Goal: Task Accomplishment & Management: Use online tool/utility

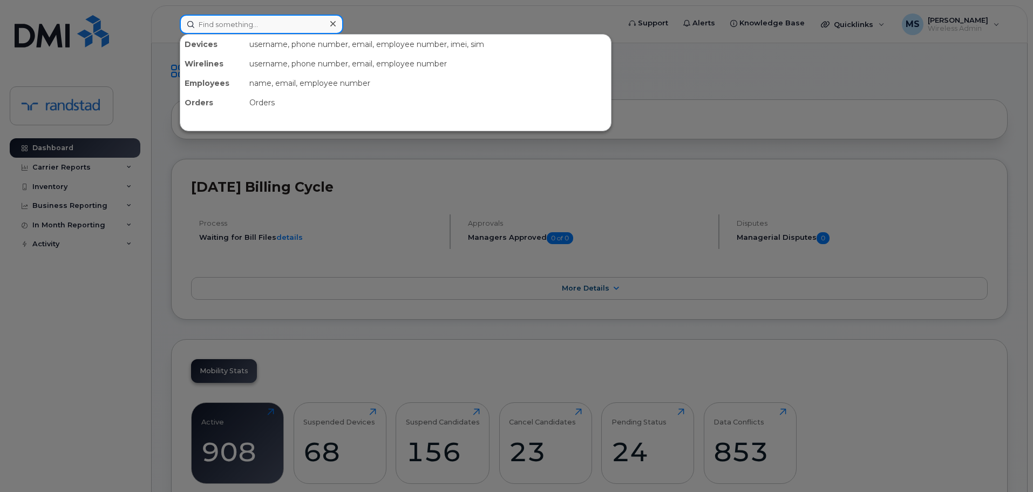
click at [301, 31] on input at bounding box center [262, 24] width 164 height 19
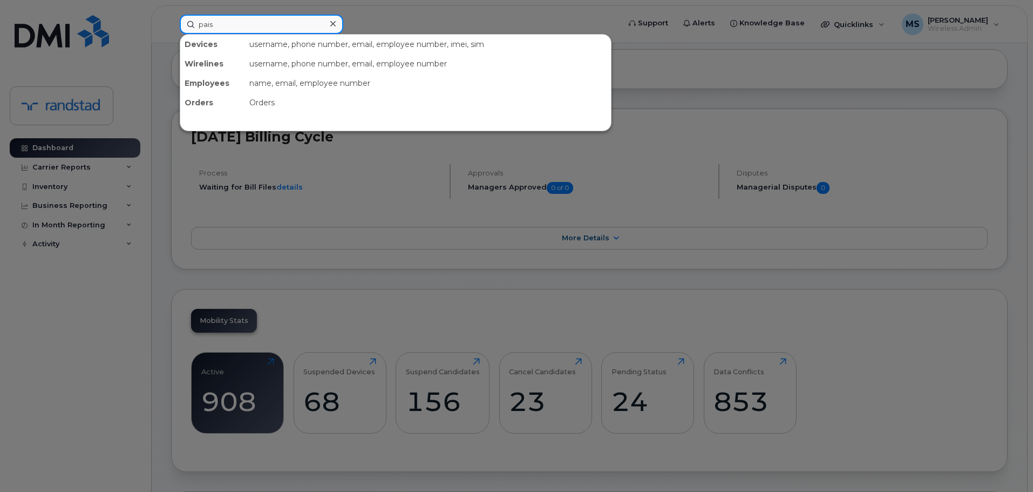
type input "pais"
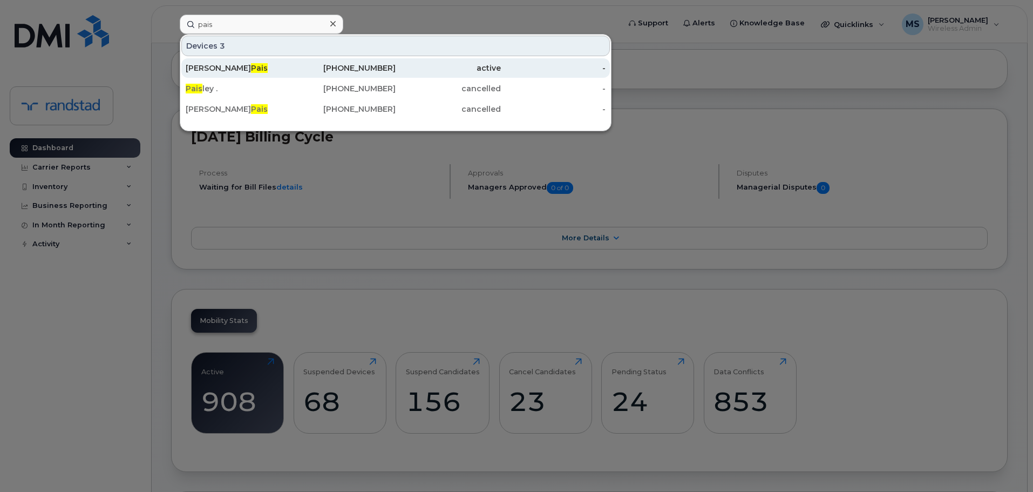
click at [261, 76] on div "Shaun Pais" at bounding box center [238, 67] width 105 height 19
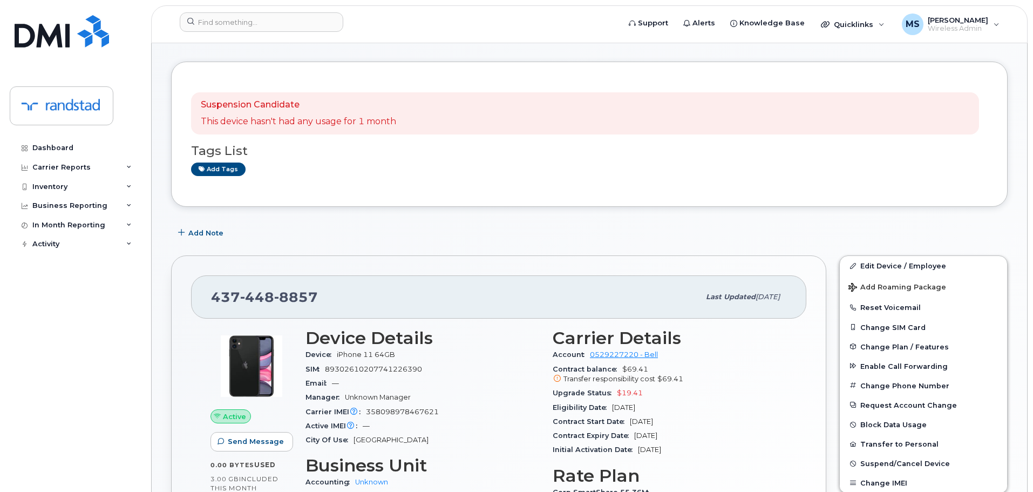
scroll to position [40, 0]
click at [317, 296] on div "437 448 8857" at bounding box center [455, 296] width 488 height 23
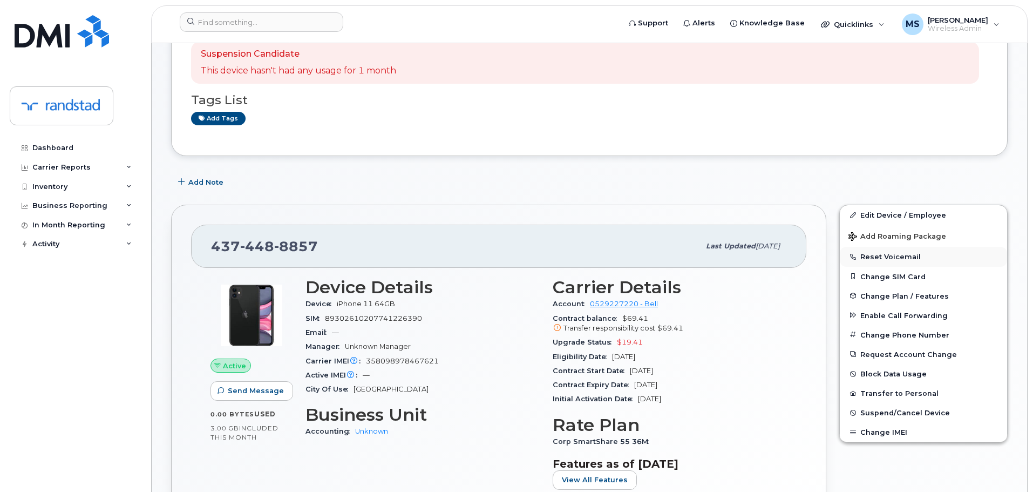
scroll to position [91, 0]
click at [871, 257] on button "Reset Voicemail" at bounding box center [923, 255] width 167 height 19
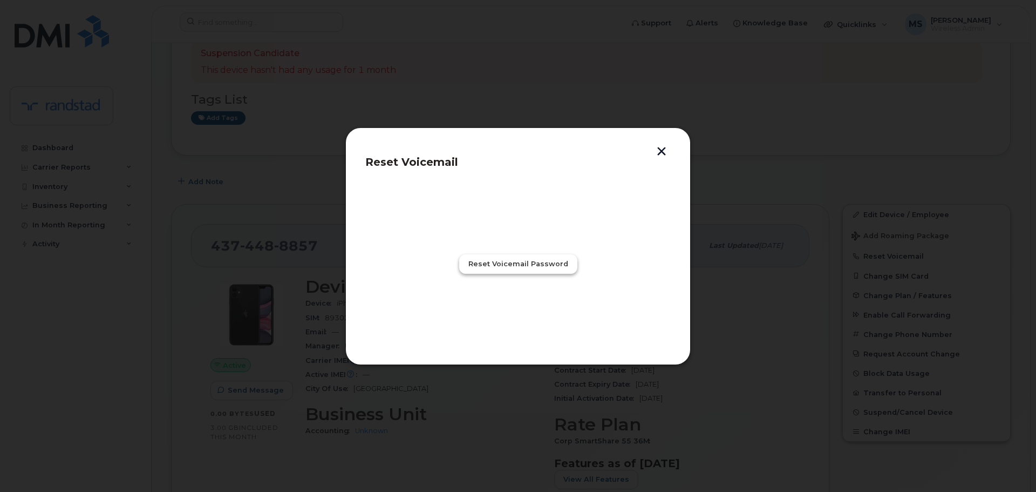
click at [546, 263] on span "Reset Voicemail Password" at bounding box center [518, 263] width 100 height 10
click at [526, 308] on span "Close" at bounding box center [518, 311] width 22 height 10
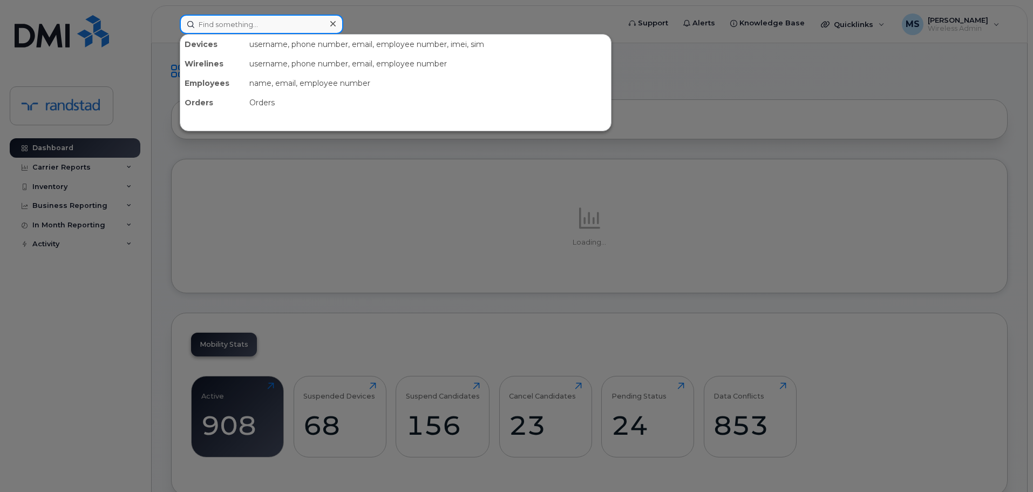
click at [245, 29] on input at bounding box center [262, 24] width 164 height 19
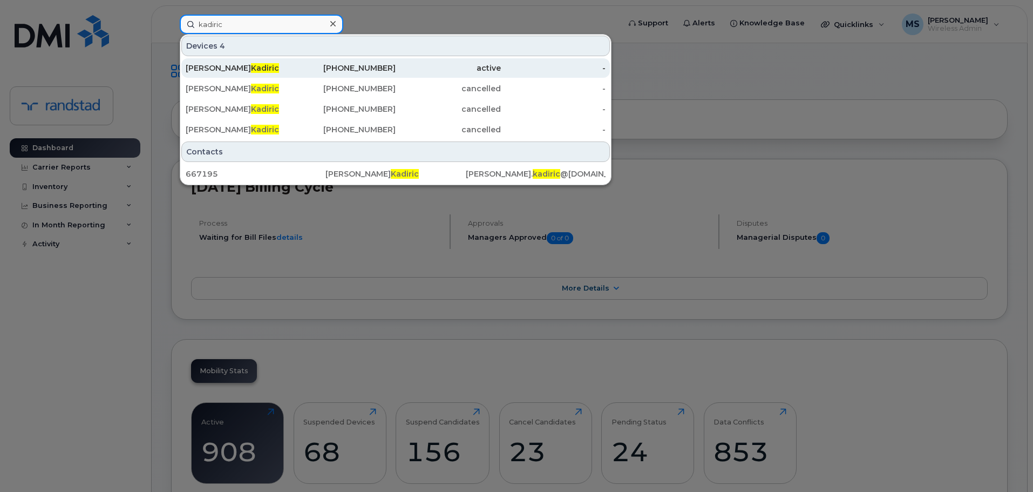
type input "kadiric"
click at [250, 59] on div "[PERSON_NAME]" at bounding box center [238, 67] width 105 height 19
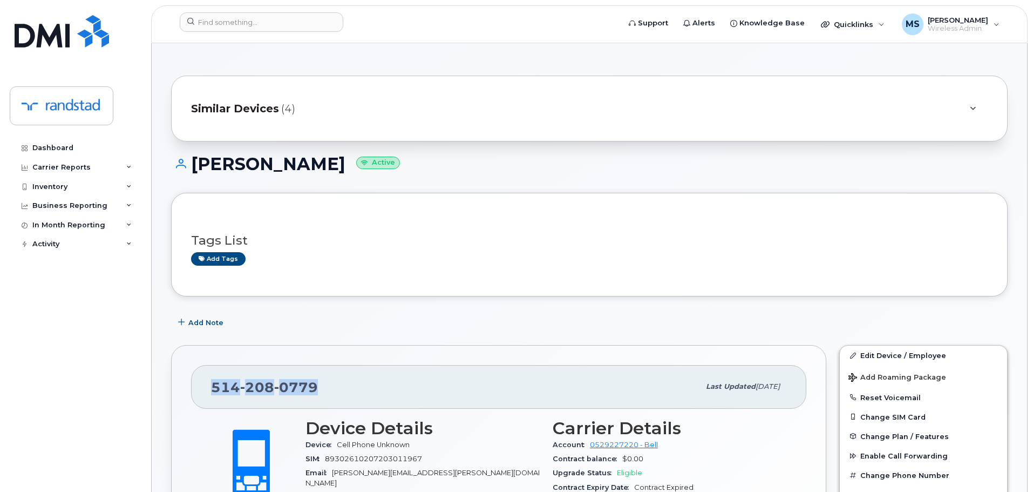
drag, startPoint x: 338, startPoint y: 386, endPoint x: 193, endPoint y: 377, distance: 145.4
click at [193, 377] on div "514 208 0779 Last updated May 21, 2024" at bounding box center [498, 386] width 615 height 43
copy span "514 208 0779"
